Goal: Task Accomplishment & Management: Manage account settings

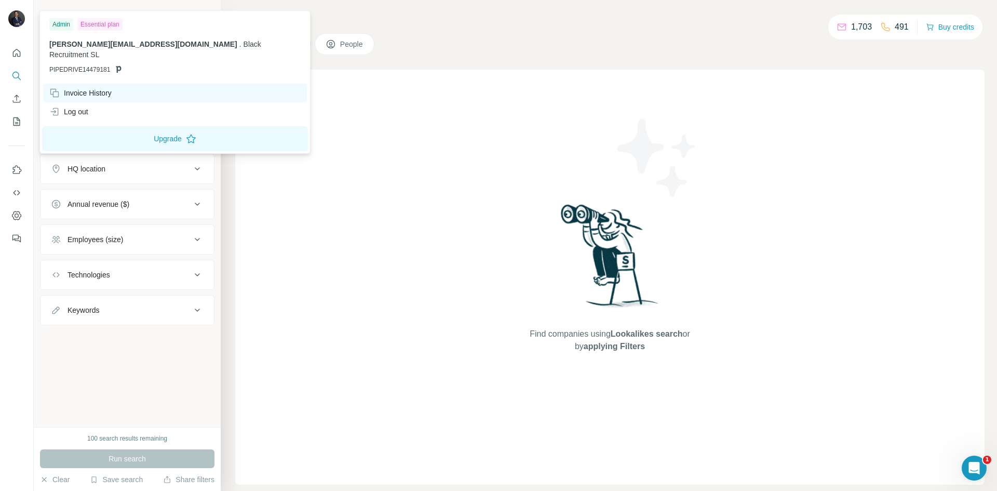
click at [102, 88] on div "Invoice History" at bounding box center [80, 93] width 62 height 10
click at [80, 88] on div "Invoice History" at bounding box center [80, 93] width 62 height 10
click at [59, 88] on icon at bounding box center [54, 93] width 10 height 10
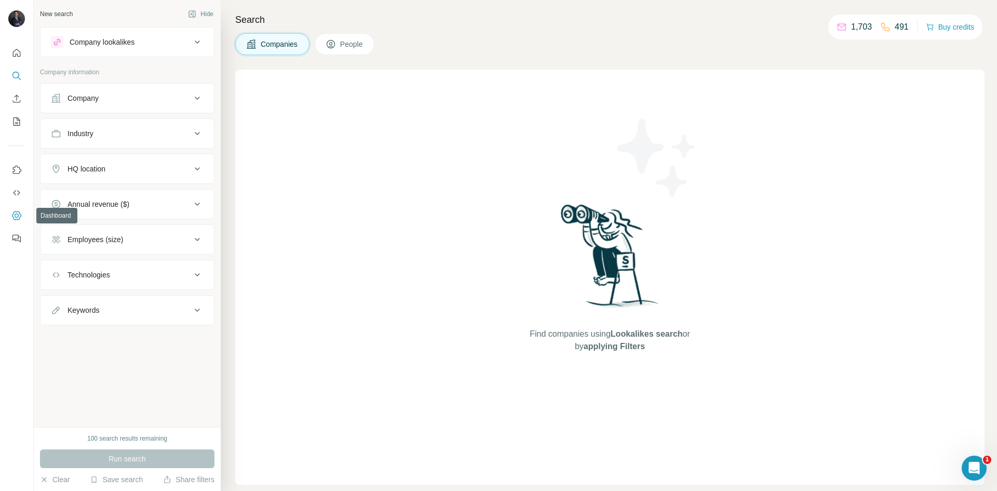
click at [20, 217] on icon "Dashboard" at bounding box center [16, 215] width 10 height 10
